Goal: Task Accomplishment & Management: Use online tool/utility

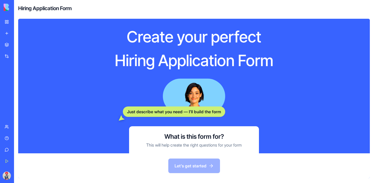
scroll to position [40, 0]
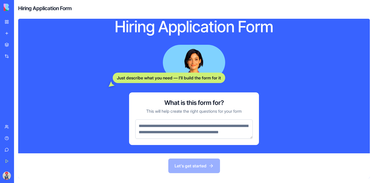
click at [210, 121] on textarea at bounding box center [194, 128] width 118 height 19
click at [98, 82] on div "Create your perfect Hiring Application Form Just describe what you need — I’ll …" at bounding box center [194, 69] width 233 height 152
click at [159, 119] on textarea "To enrich screen reader interactions, please activate Accessibility in Grammarl…" at bounding box center [194, 128] width 118 height 19
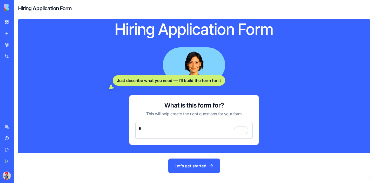
scroll to position [31, 0]
type textarea "**********"
click at [183, 164] on button "Let's get started" at bounding box center [195, 165] width 52 height 15
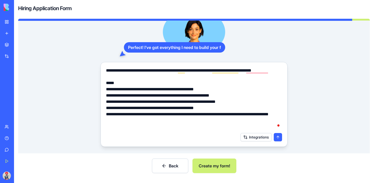
scroll to position [25, 0]
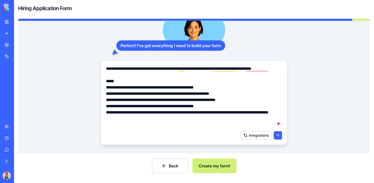
click at [223, 165] on button "Create my form!" at bounding box center [215, 165] width 44 height 15
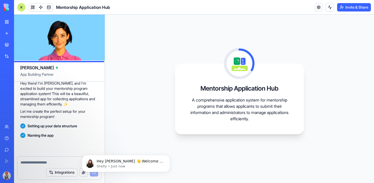
scroll to position [136, 0]
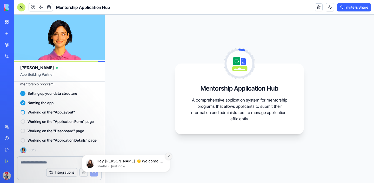
click at [166, 156] on button "Dismiss notification" at bounding box center [168, 156] width 7 height 7
